Goal: Information Seeking & Learning: Learn about a topic

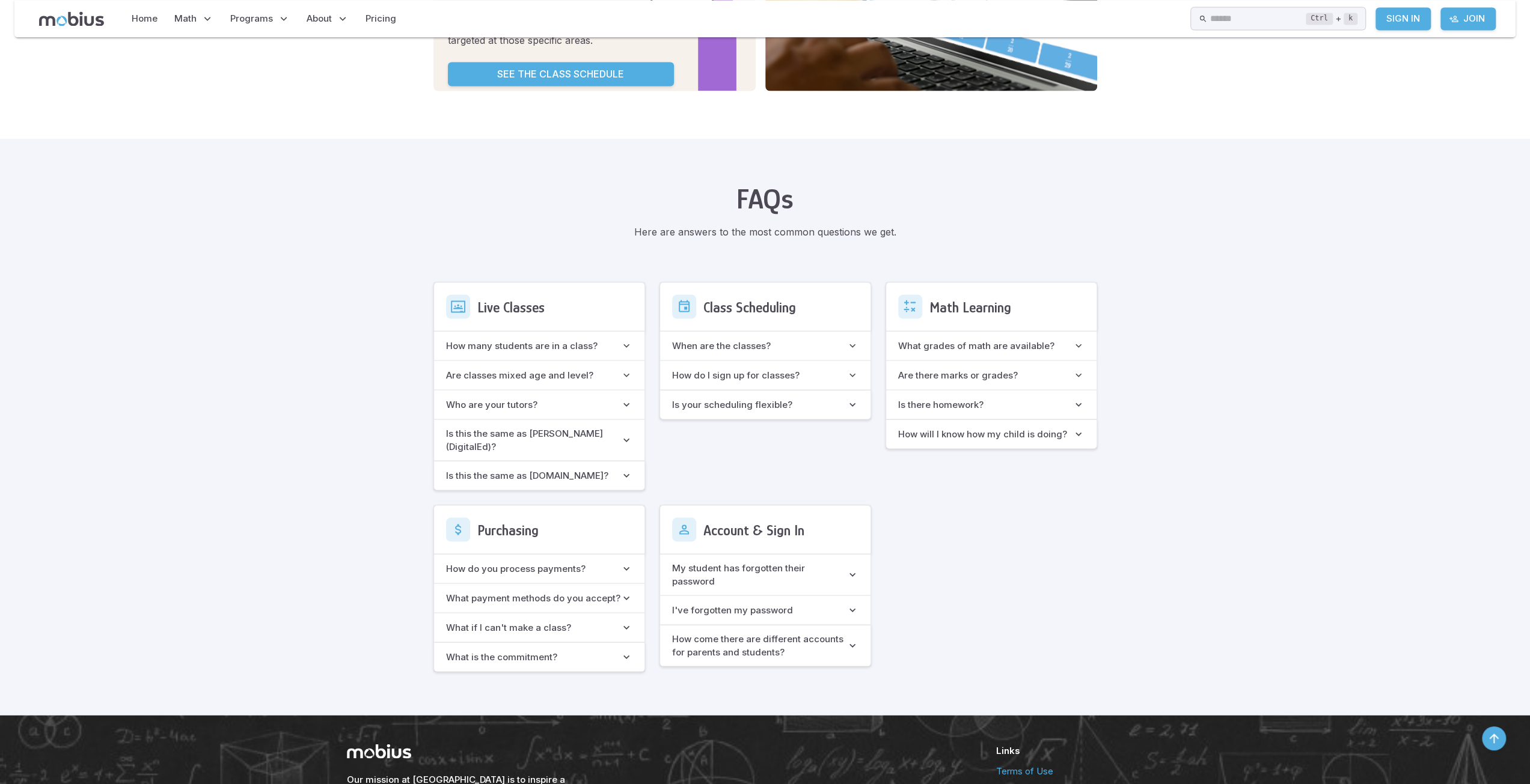
scroll to position [2177, 0]
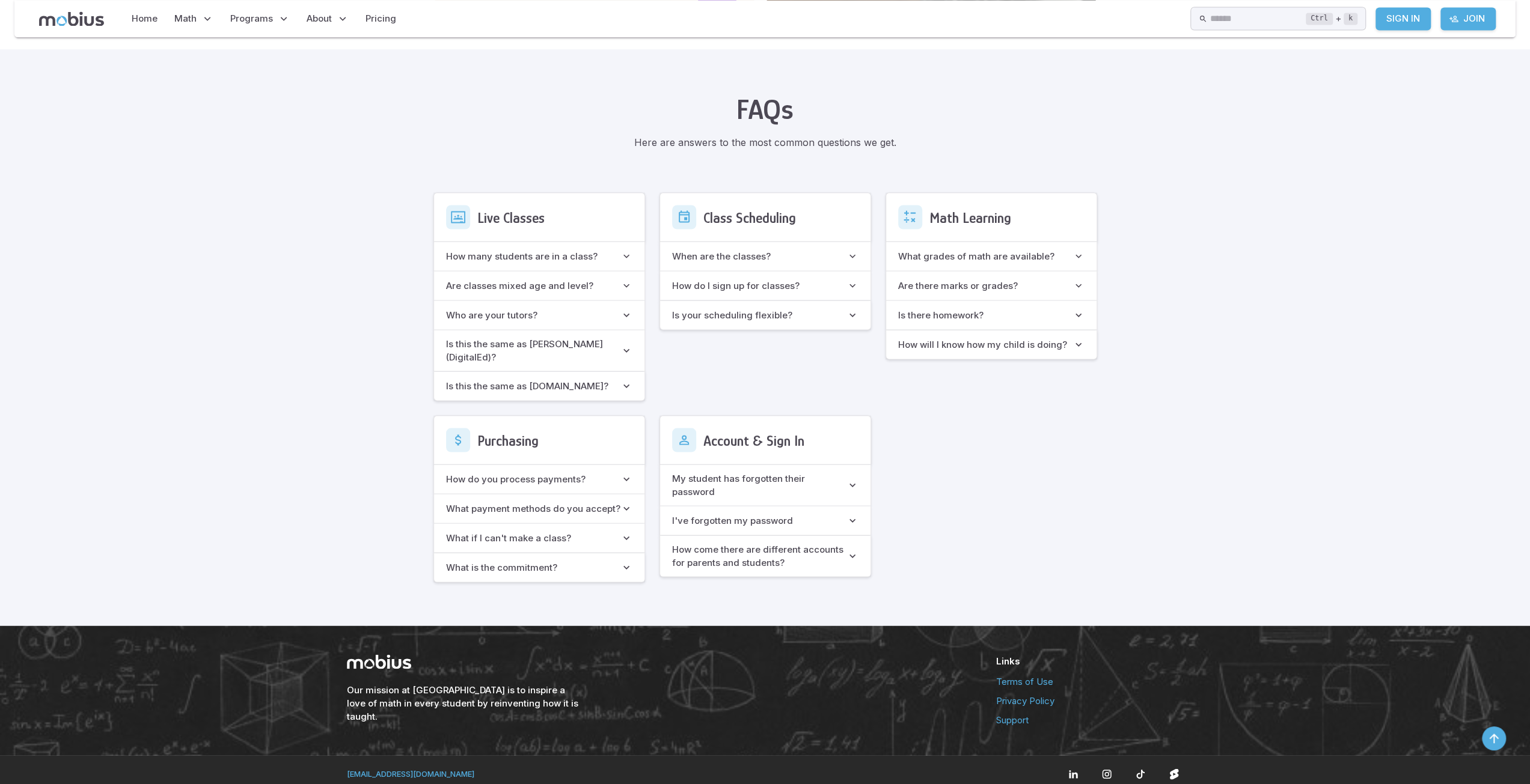
click at [499, 343] on h6 "Is this the same as [PERSON_NAME] (DigitalEd)?" at bounding box center [533, 350] width 175 height 26
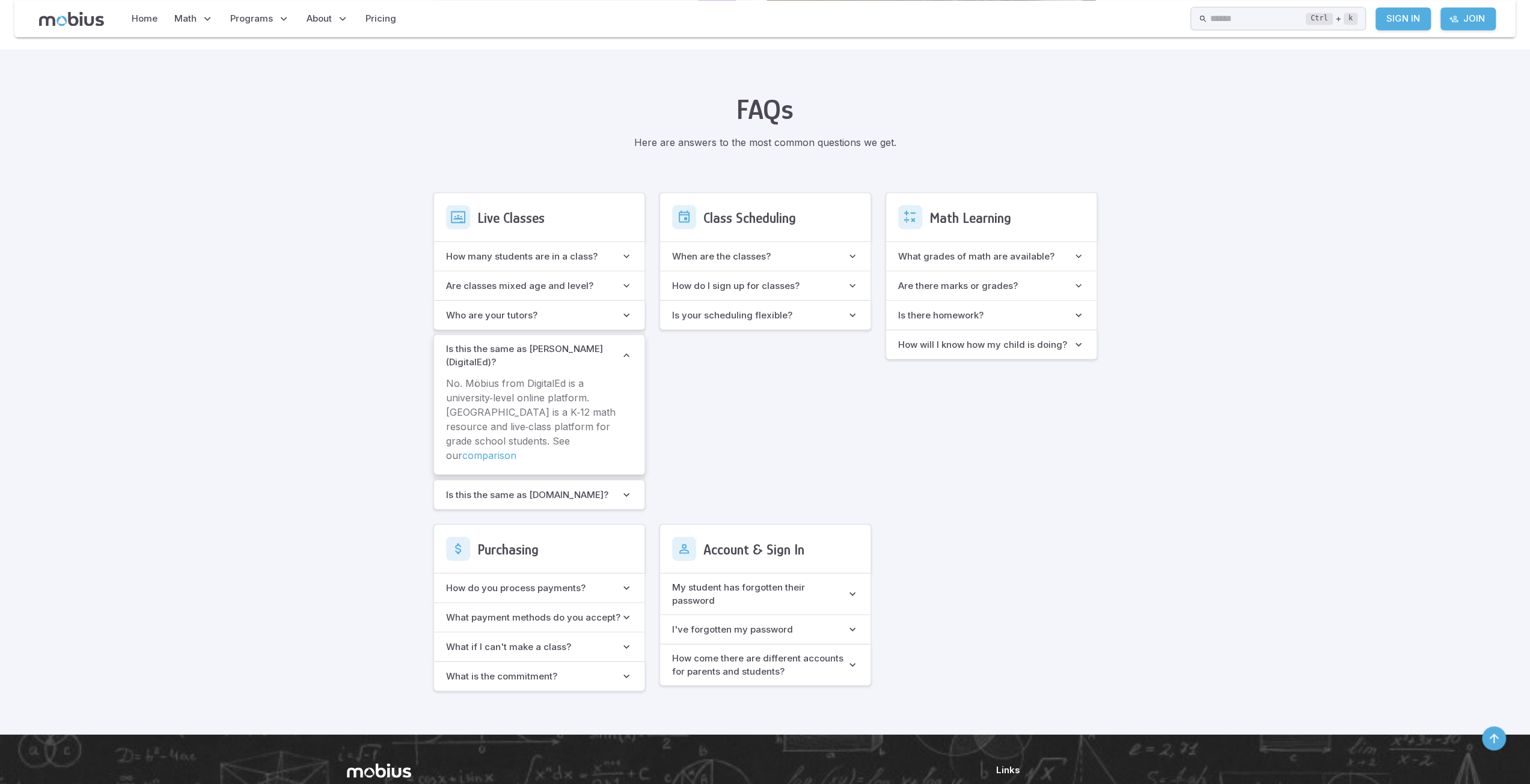
click at [526, 488] on h6 "Is this the same as www.mobiusmath.com?" at bounding box center [527, 494] width 162 height 13
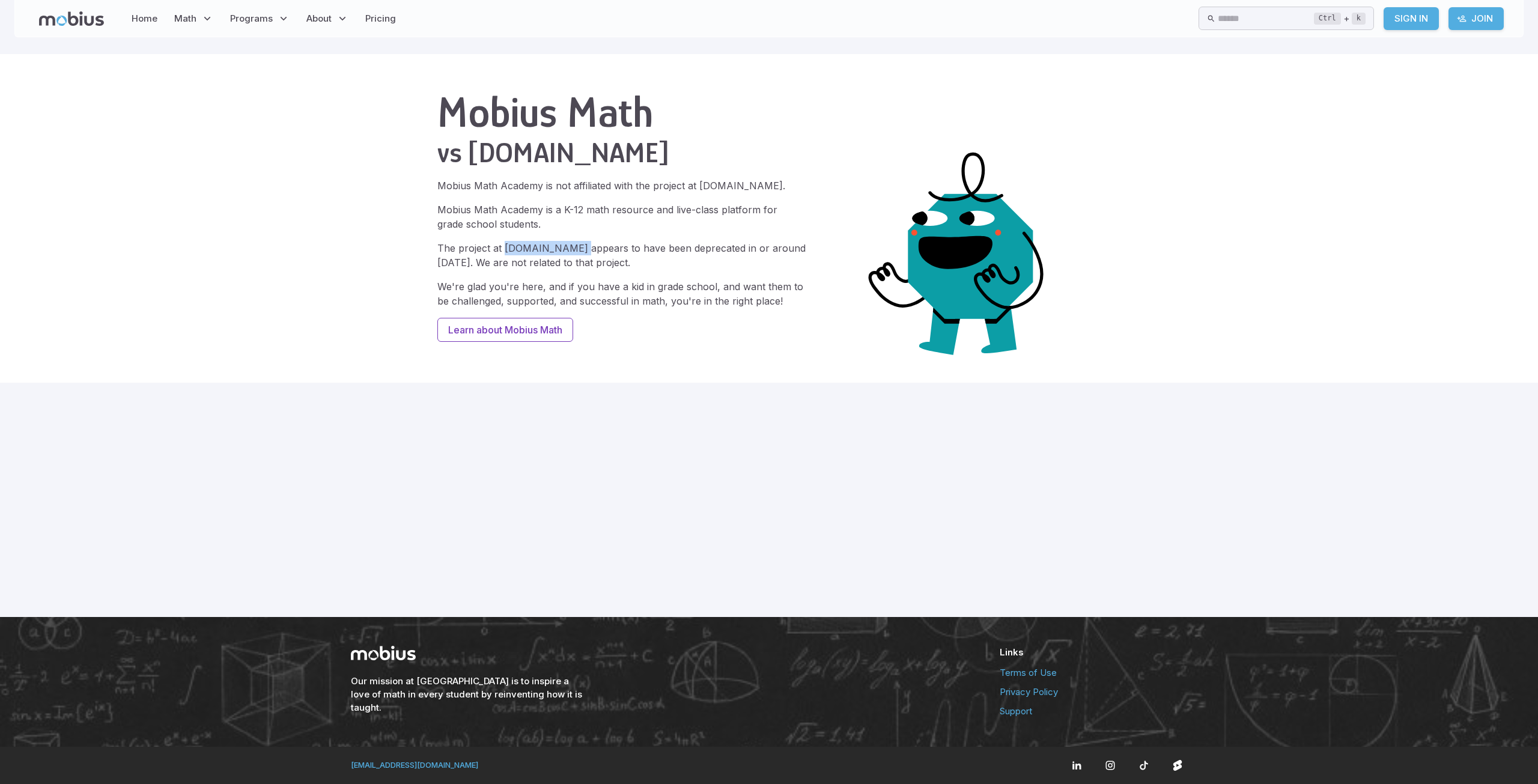
drag, startPoint x: 503, startPoint y: 246, endPoint x: 579, endPoint y: 248, distance: 76.0
click at [579, 248] on p "The project at mobiusmath.com appears to have been deprecated in or around 2017…" at bounding box center [621, 255] width 368 height 29
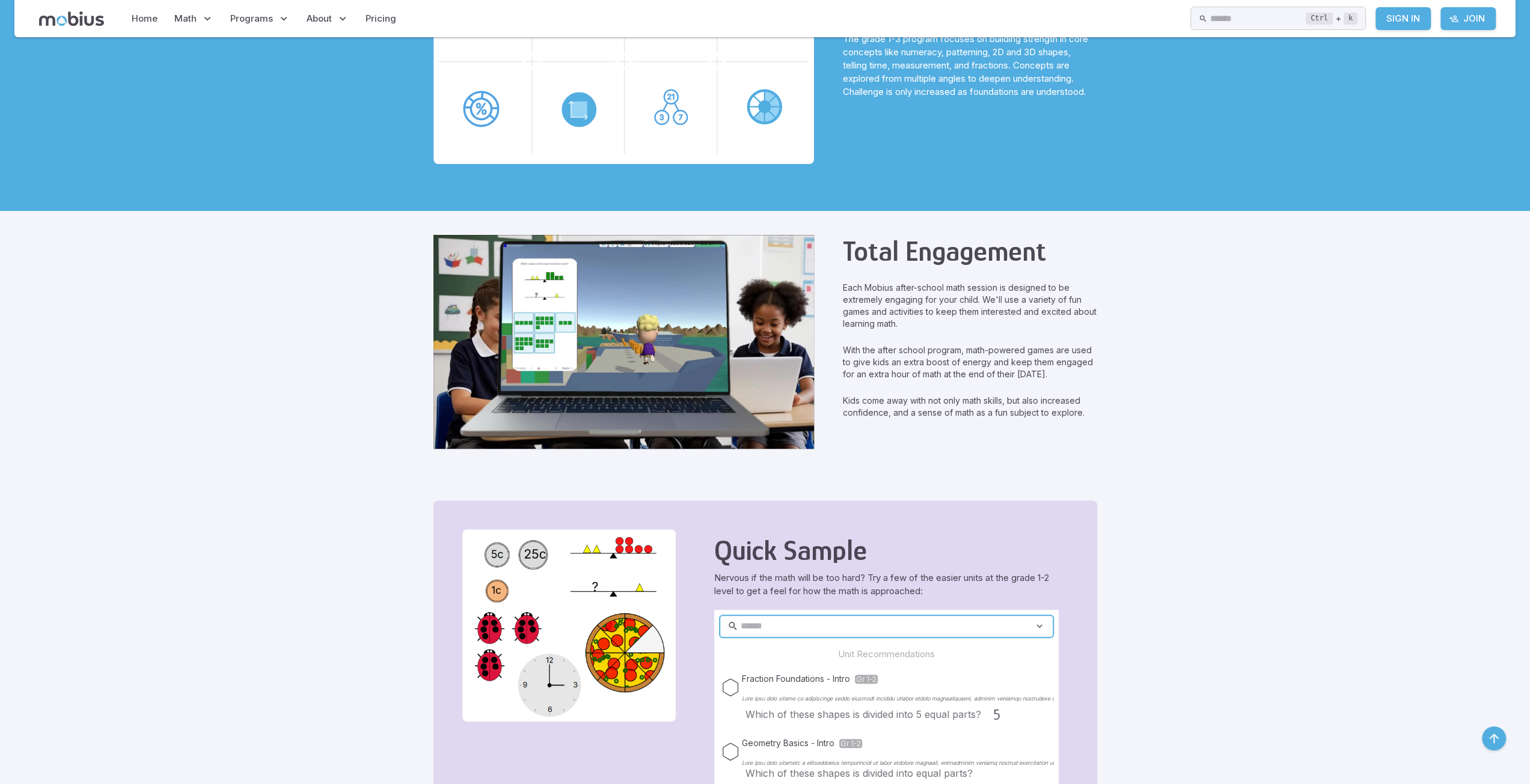
scroll to position [432, 0]
